Goal: Task Accomplishment & Management: Manage account settings

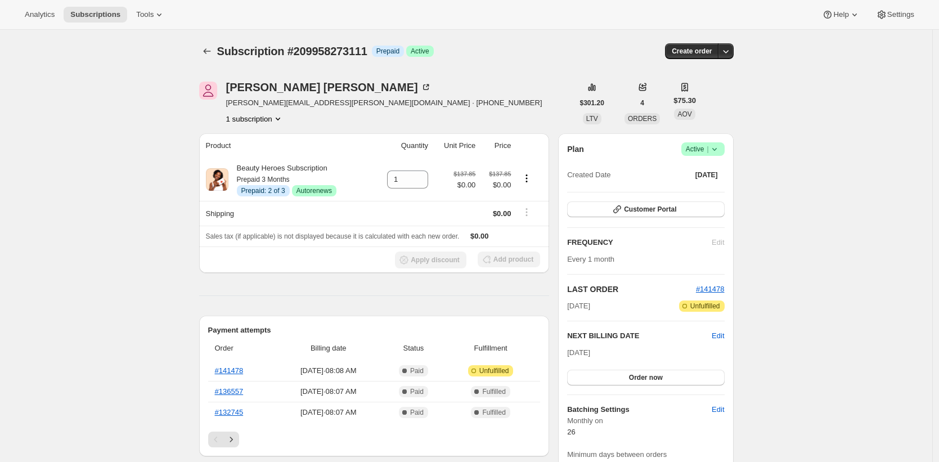
click at [342, 49] on span "Subscription #209958273111" at bounding box center [292, 51] width 150 height 12
copy span "209958273111"
click at [562, 49] on div "Create order" at bounding box center [642, 51] width 182 height 16
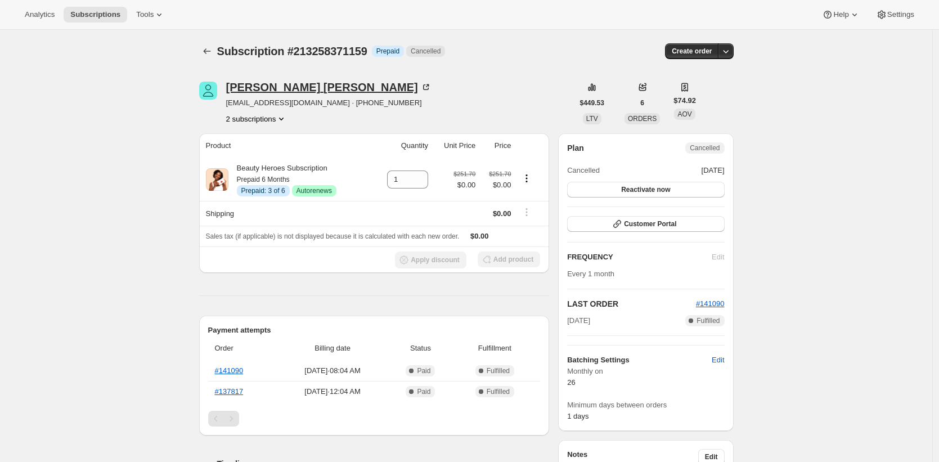
click at [426, 84] on icon at bounding box center [427, 85] width 3 height 3
click at [332, 53] on span "Subscription #213258371159" at bounding box center [292, 51] width 150 height 12
copy span "213258371159"
click at [238, 103] on span "gfxmo@aol.com · +19498875240" at bounding box center [328, 102] width 205 height 11
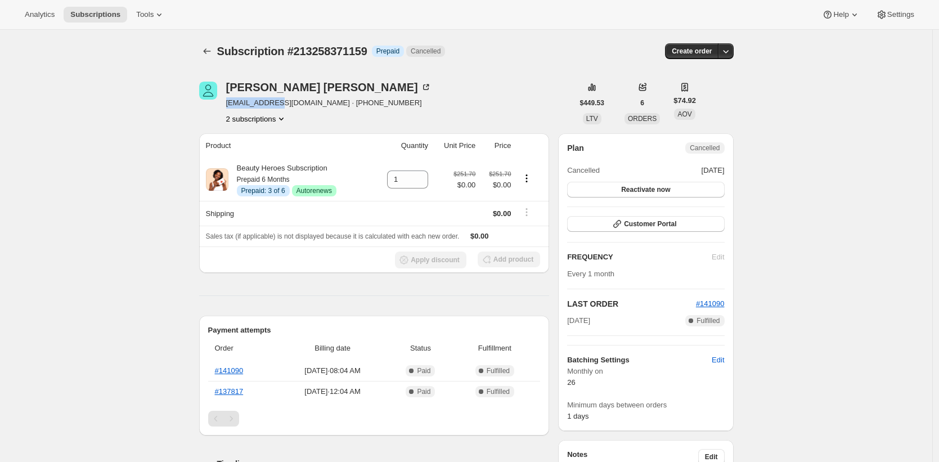
drag, startPoint x: 238, startPoint y: 103, endPoint x: 276, endPoint y: 103, distance: 37.1
click at [276, 103] on span "gfxmo@aol.com · +19498875240" at bounding box center [328, 102] width 205 height 11
copy span "[EMAIL_ADDRESS][DOMAIN_NAME]"
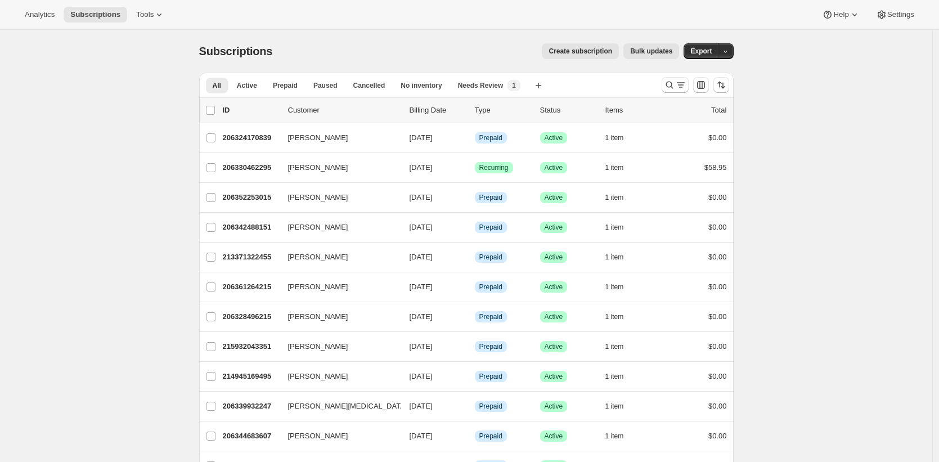
click at [369, 56] on div "Create subscription Bulk updates" at bounding box center [482, 51] width 393 height 16
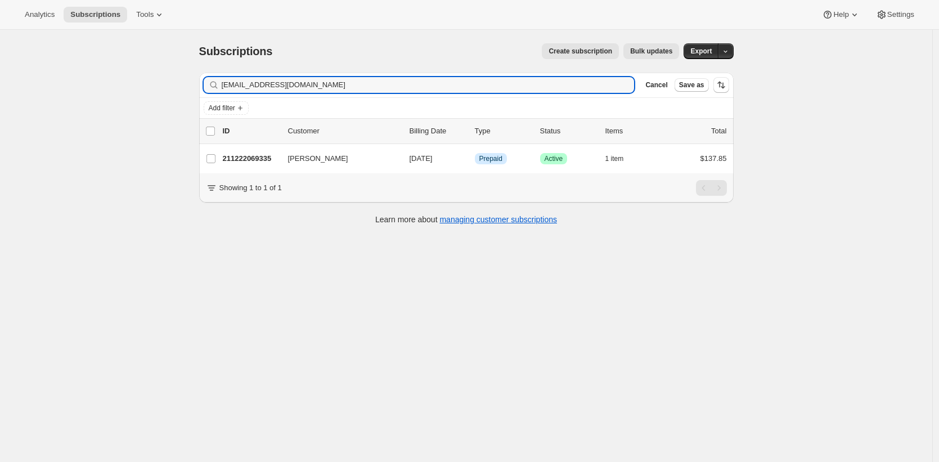
type input "gfxmo@aol.com"
click at [412, 55] on div "Create subscription Bulk updates" at bounding box center [482, 51] width 393 height 16
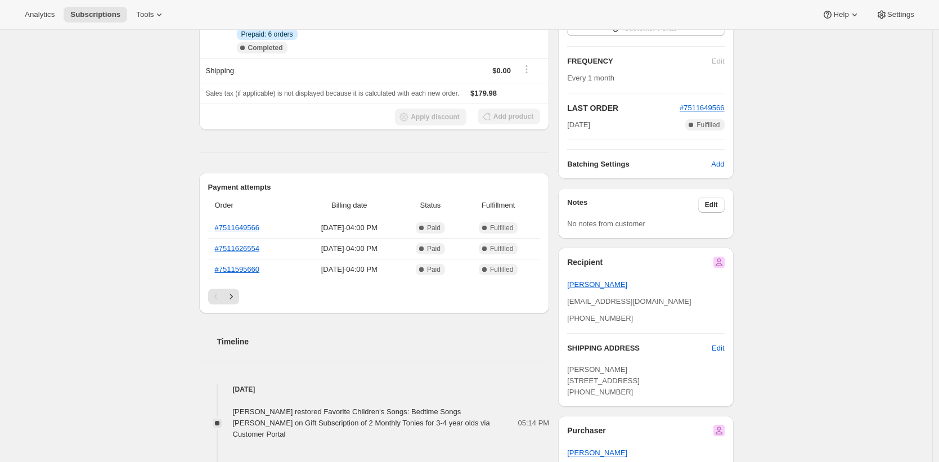
scroll to position [176, 0]
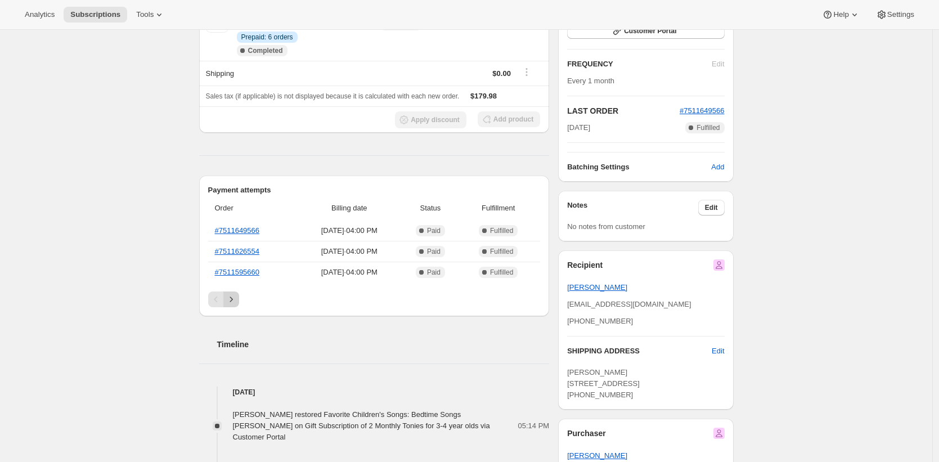
click at [233, 299] on icon "Next" at bounding box center [231, 299] width 11 height 11
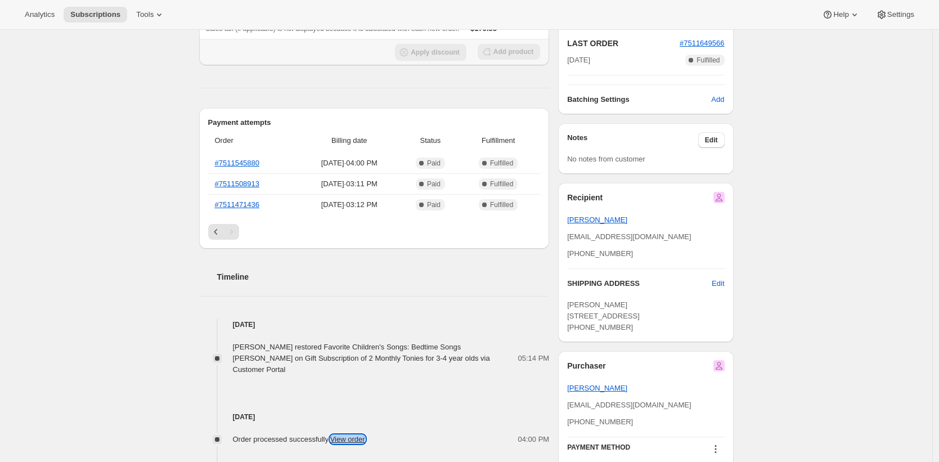
scroll to position [404, 0]
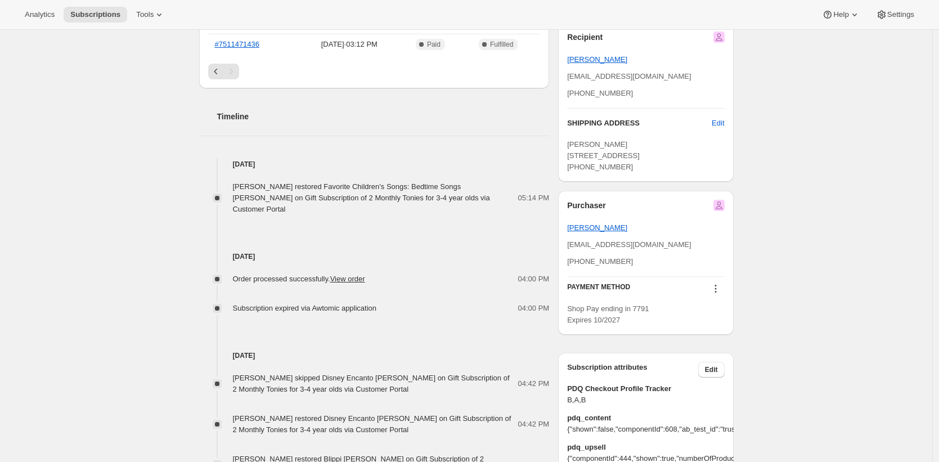
click at [163, 92] on div "Subscription #13884424343. This page is ready Subscription #13884424343 Info Gi…" at bounding box center [466, 273] width 932 height 1294
